Goal: Transaction & Acquisition: Purchase product/service

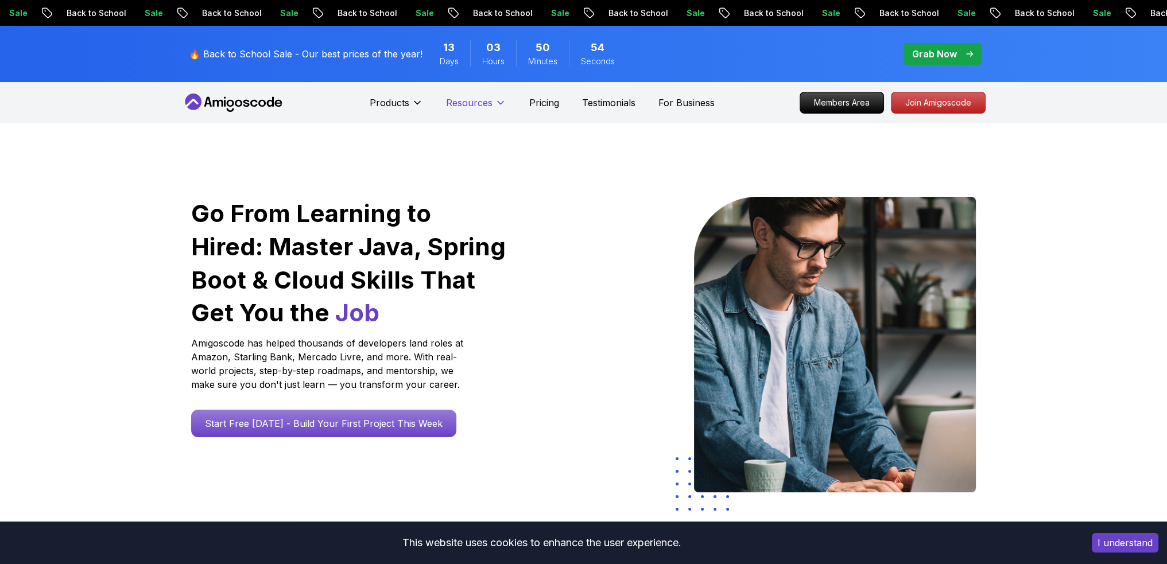
click at [481, 110] on button "Resources" at bounding box center [476, 107] width 60 height 23
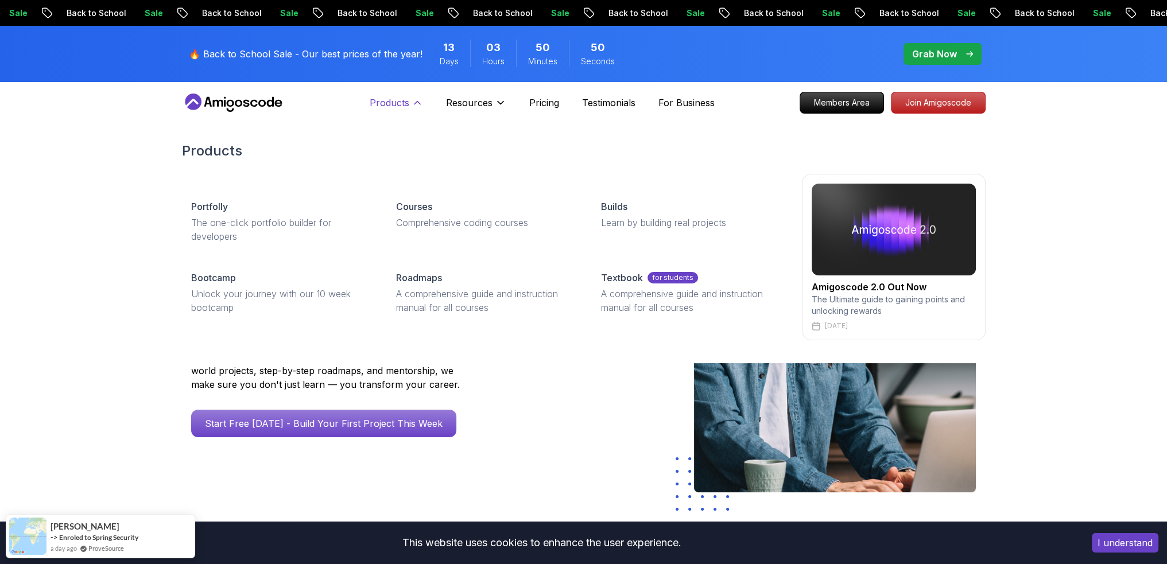
click at [400, 104] on p "Products" at bounding box center [390, 103] width 40 height 14
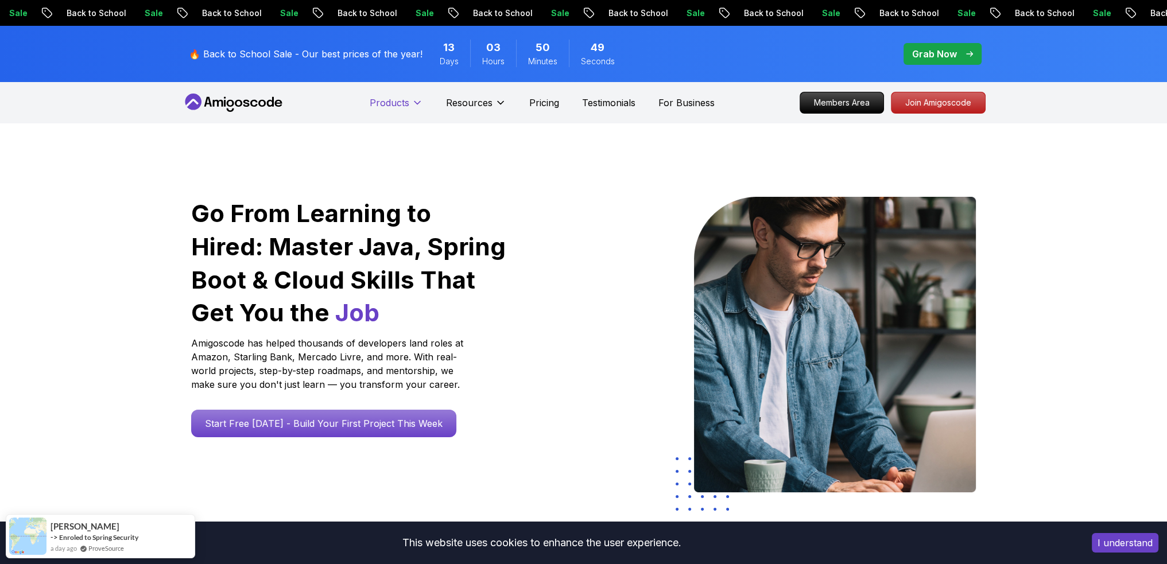
click at [394, 108] on p "Products" at bounding box center [390, 103] width 40 height 14
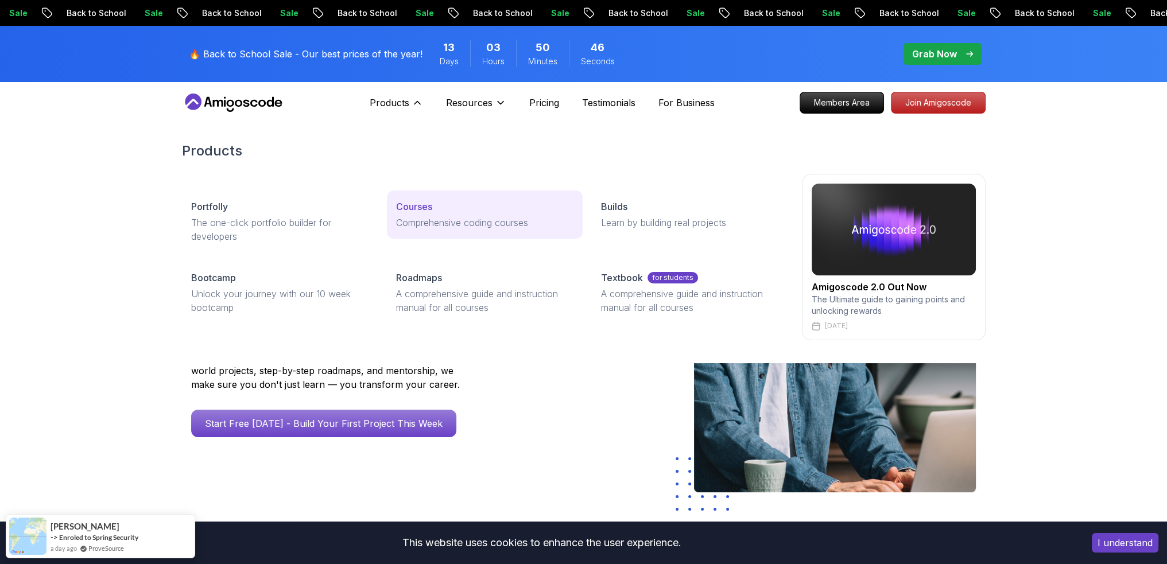
click at [438, 216] on p "Comprehensive coding courses" at bounding box center [484, 223] width 177 height 14
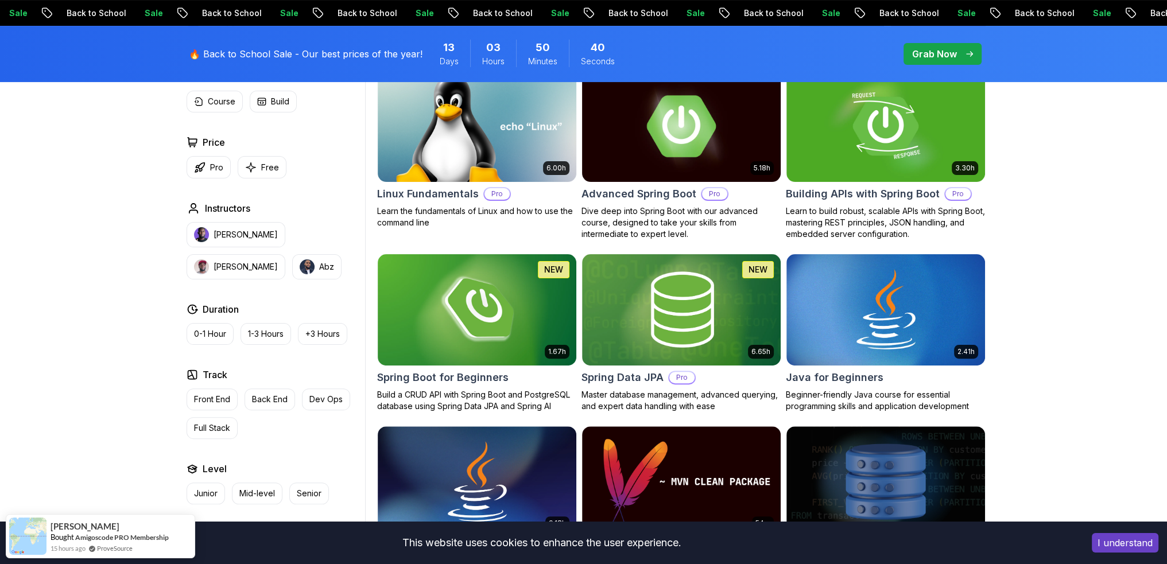
scroll to position [459, 0]
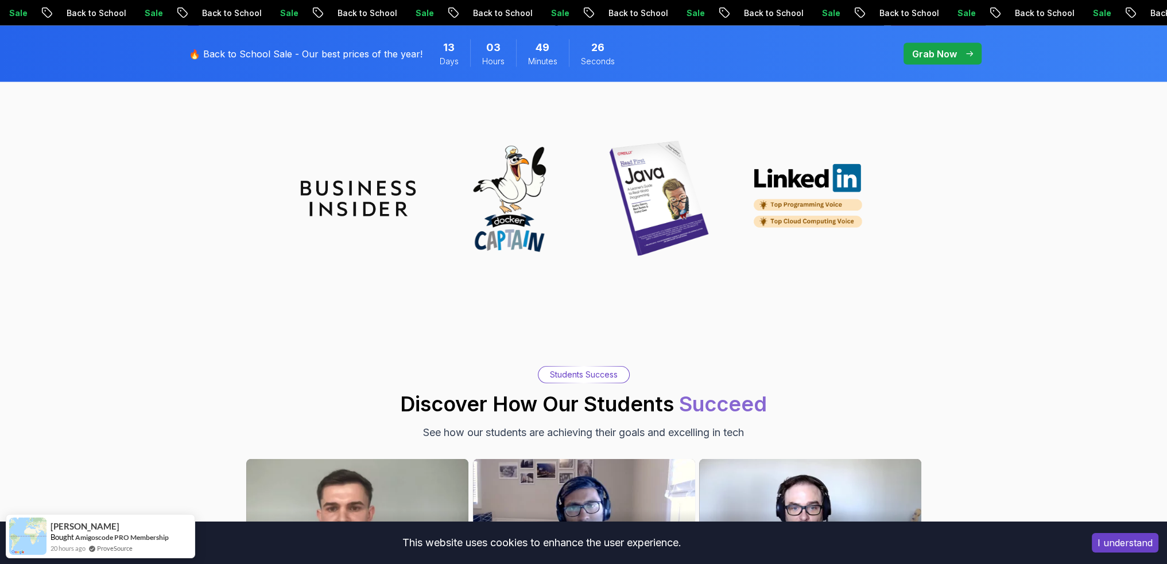
scroll to position [3387, 0]
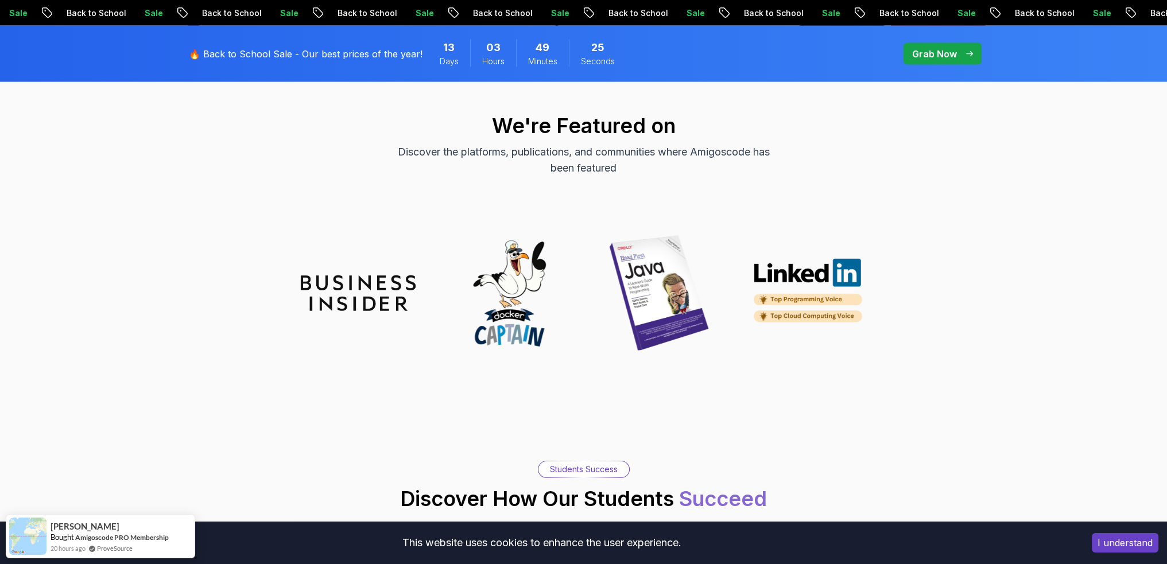
click at [639, 263] on img at bounding box center [659, 293] width 115 height 115
click at [564, 263] on img at bounding box center [508, 293] width 115 height 115
click at [602, 258] on img at bounding box center [659, 293] width 115 height 115
click at [608, 258] on img at bounding box center [659, 293] width 115 height 115
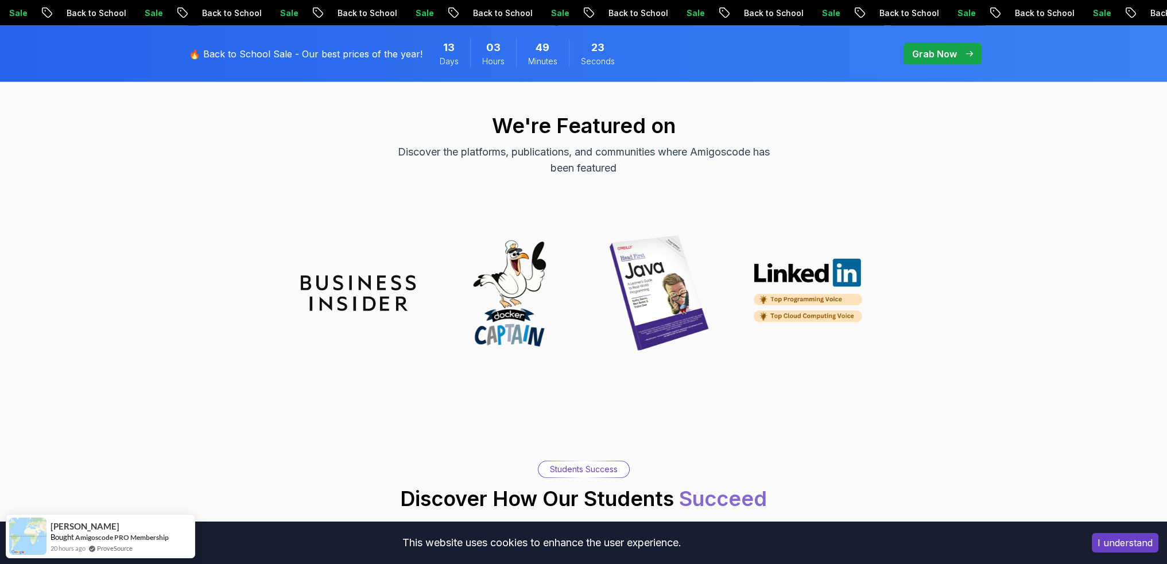
click at [610, 258] on img at bounding box center [659, 293] width 115 height 115
click at [639, 254] on img at bounding box center [659, 293] width 115 height 115
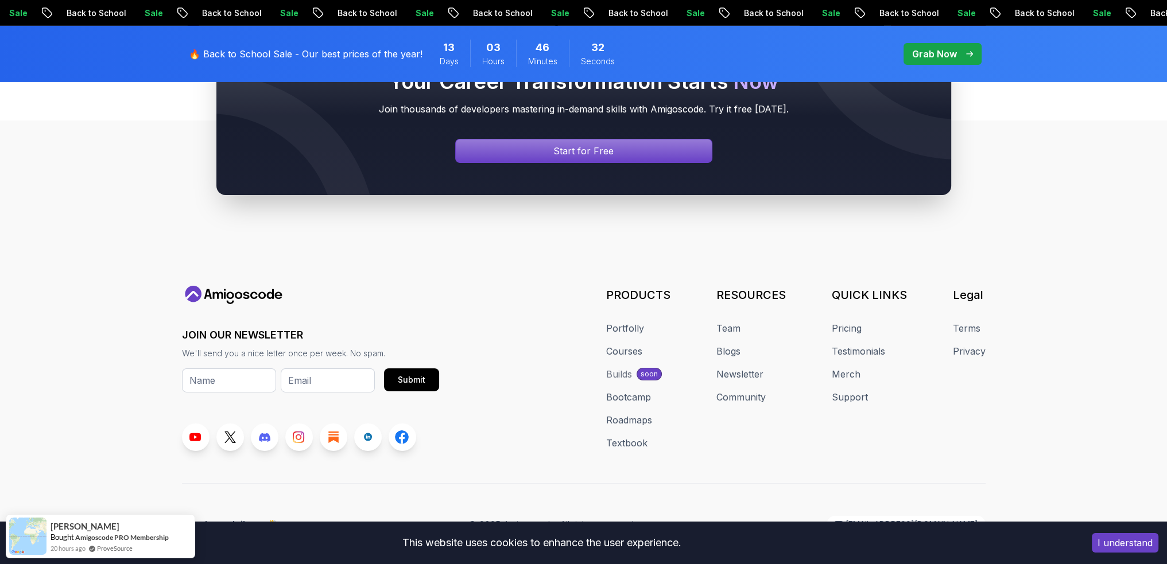
scroll to position [5226, 0]
click at [620, 344] on link "Courses" at bounding box center [624, 351] width 36 height 14
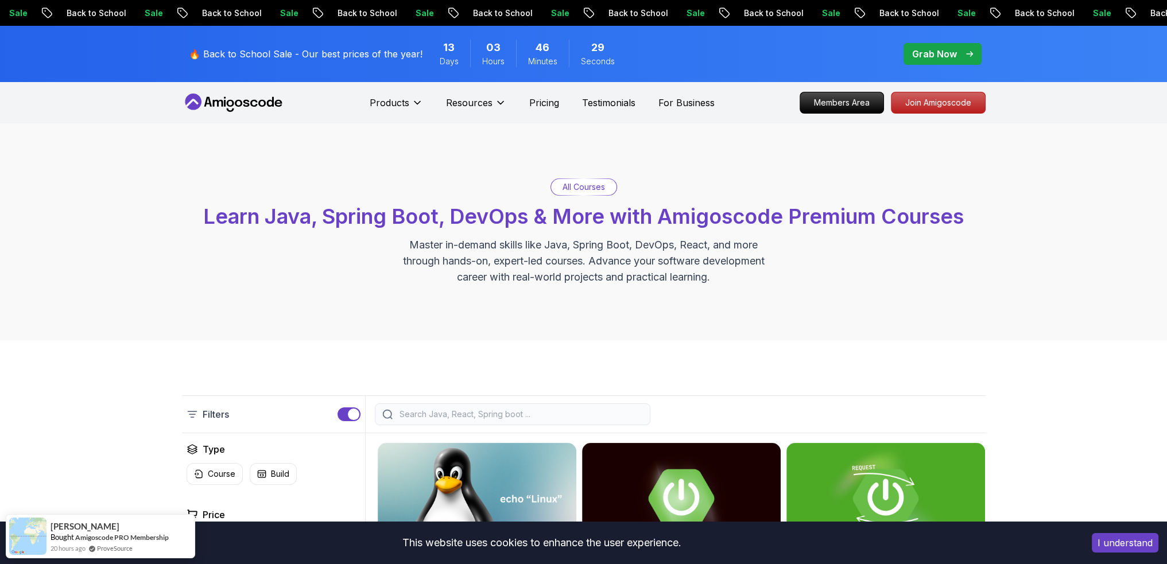
scroll to position [344, 0]
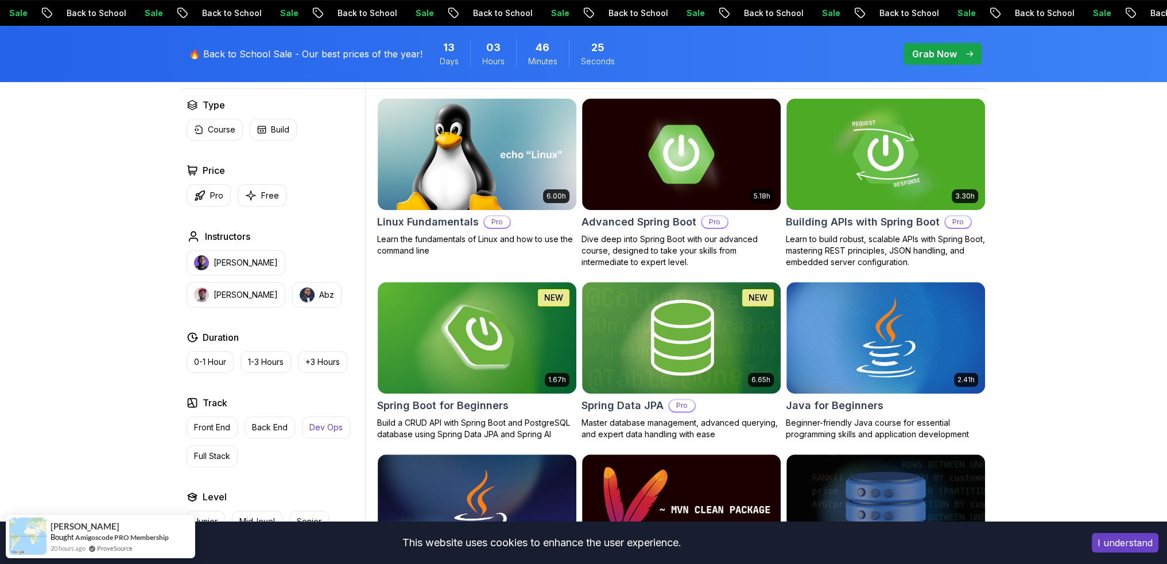
click at [326, 422] on p "Dev Ops" at bounding box center [325, 427] width 33 height 11
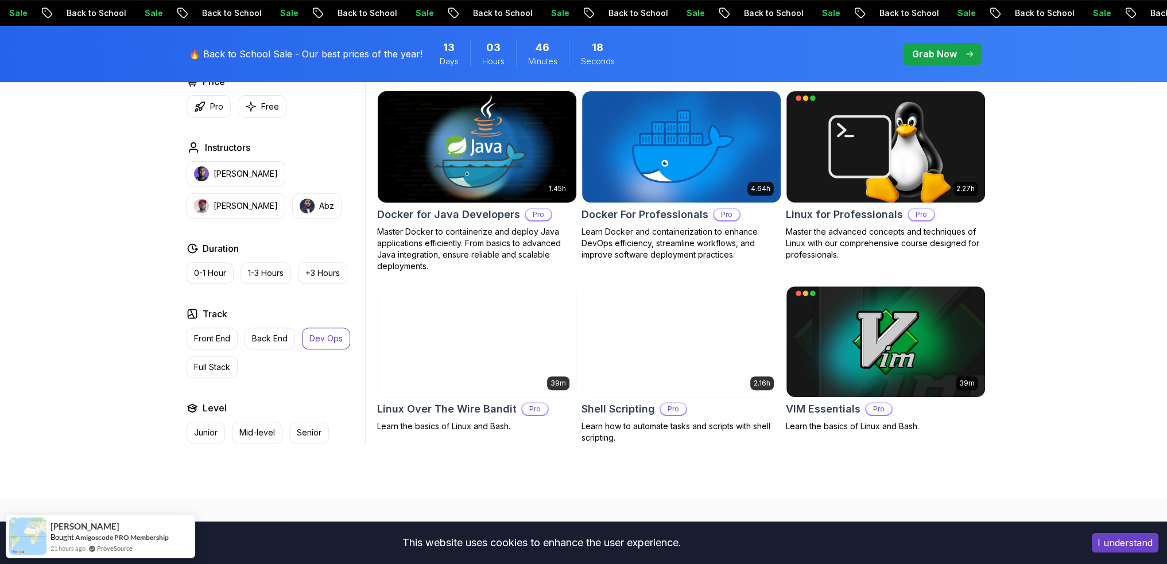
scroll to position [689, 0]
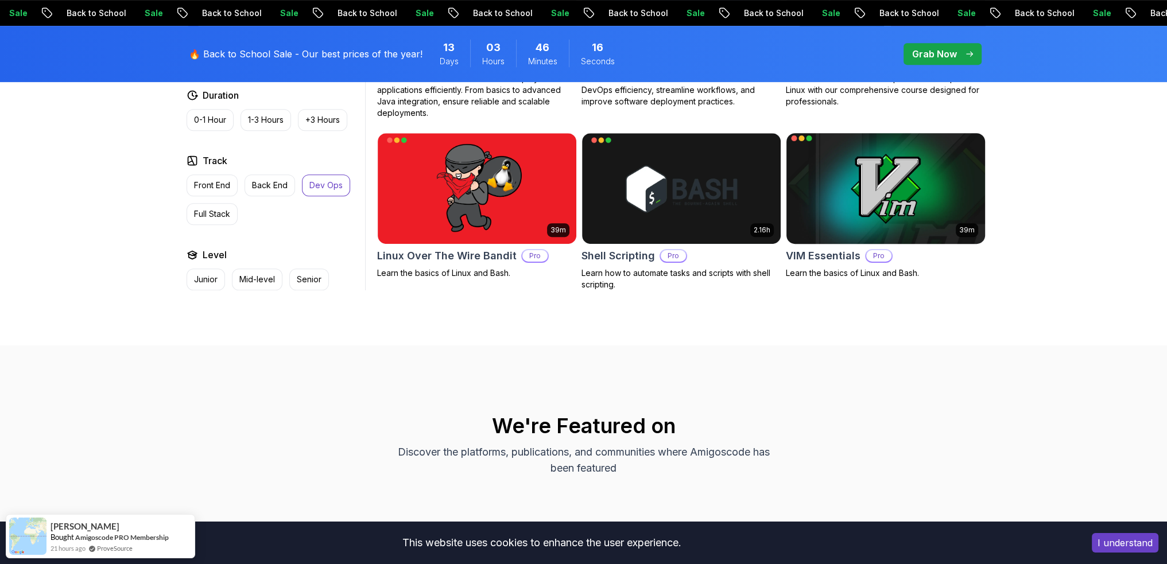
click at [873, 187] on img at bounding box center [885, 188] width 208 height 117
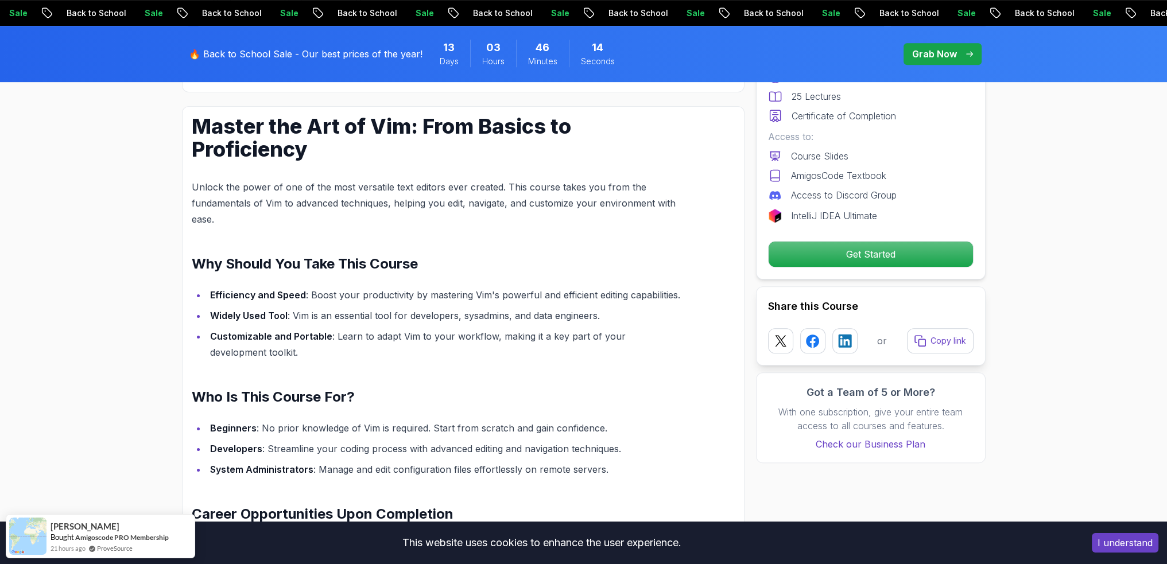
scroll to position [804, 0]
